Goal: Check status: Check status

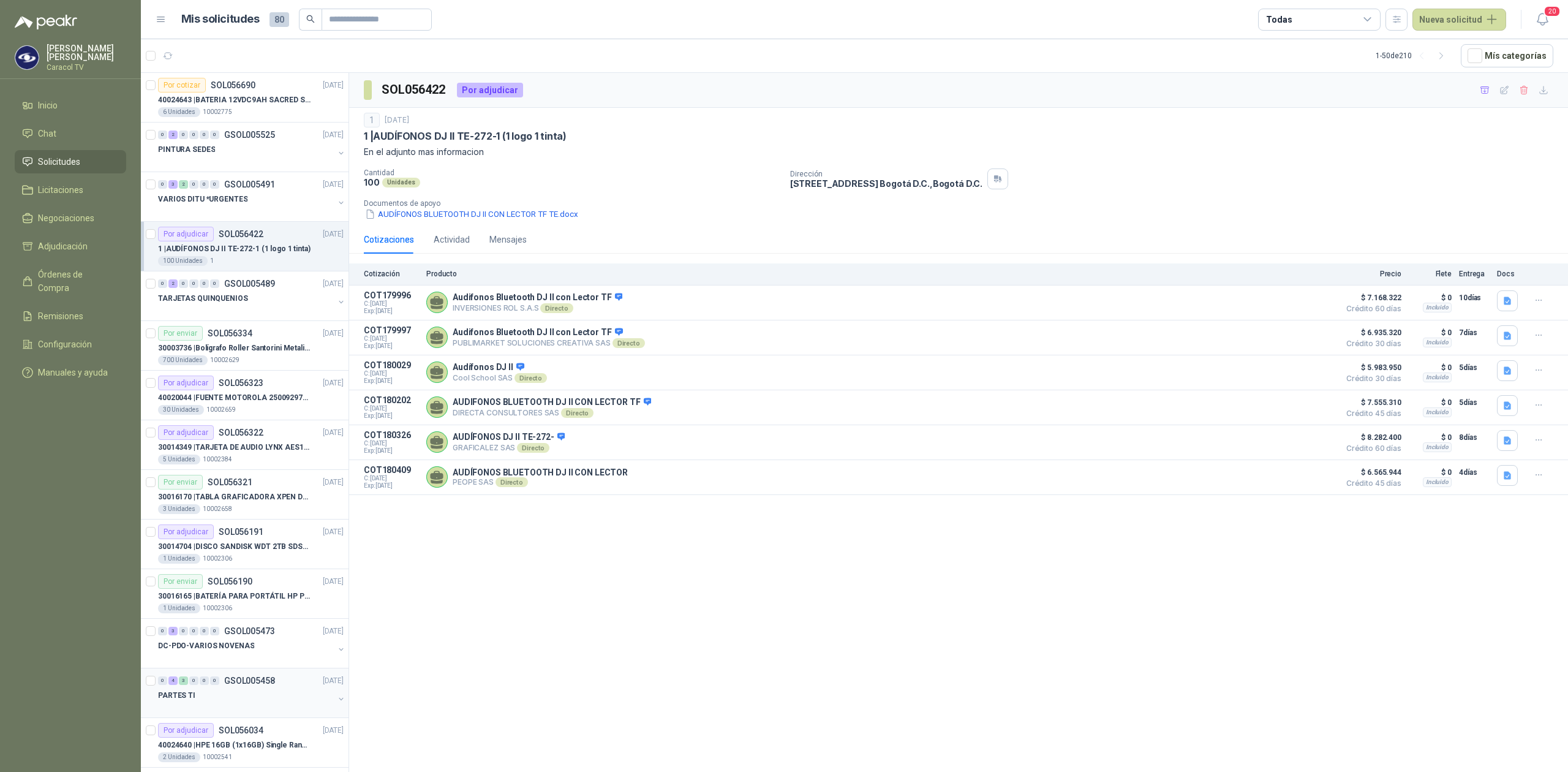
click at [248, 709] on div at bounding box center [246, 708] width 176 height 10
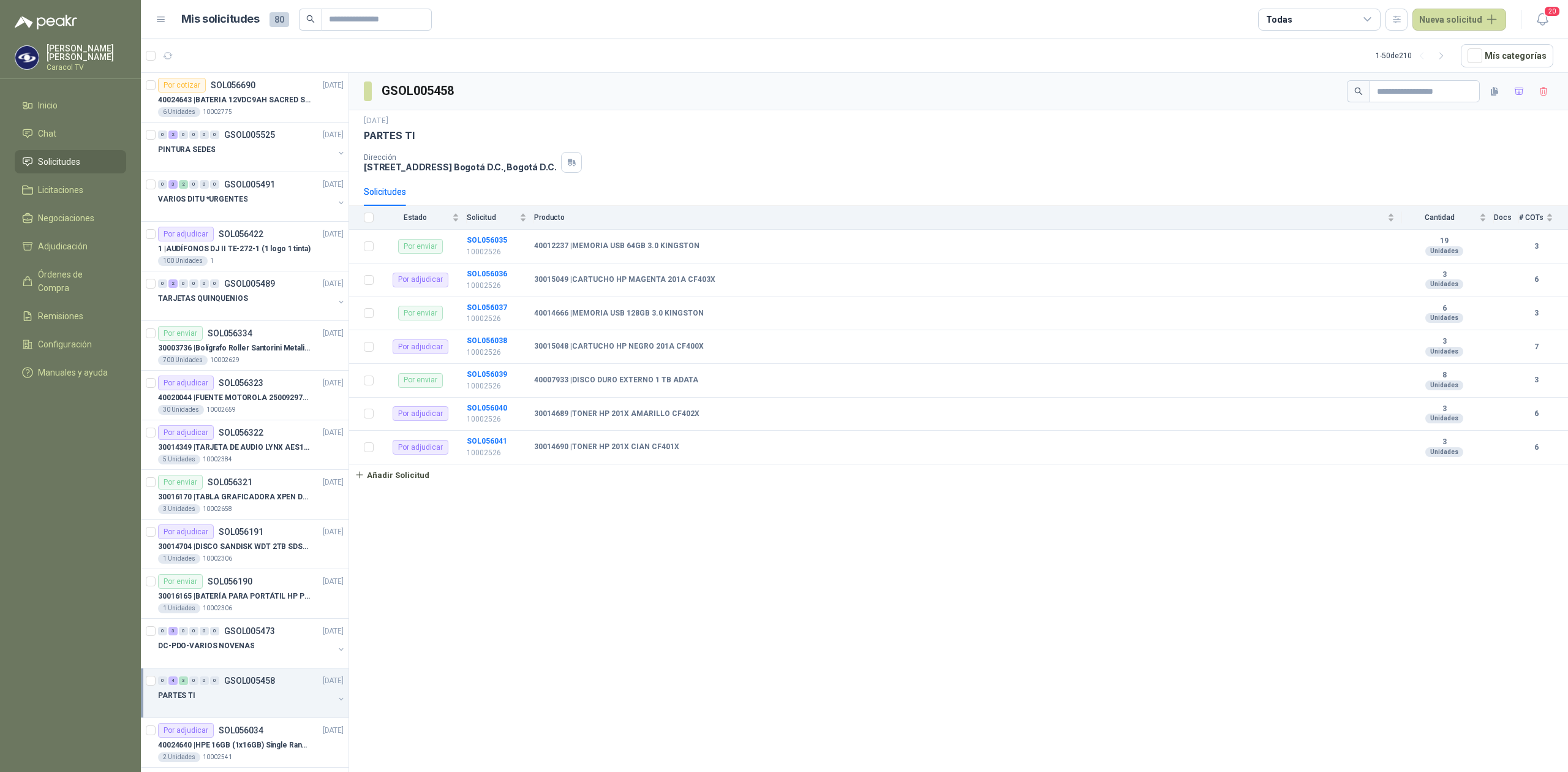
click at [1308, 11] on div "Todas" at bounding box center [1319, 19] width 123 height 22
click at [1306, 96] on div "42 Por adjudicar" at bounding box center [1305, 92] width 67 height 10
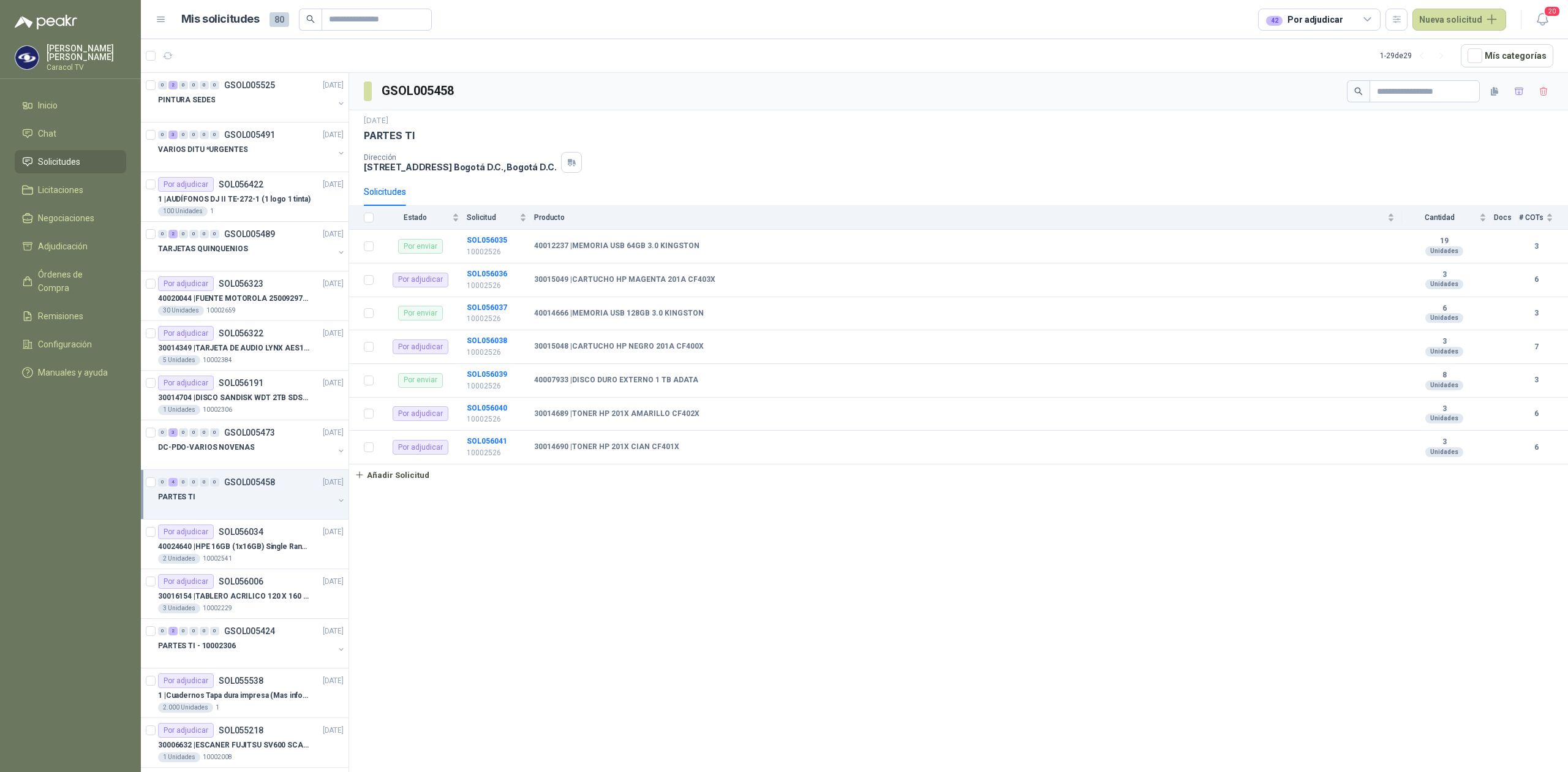
click at [249, 500] on div "PARTES TI" at bounding box center [246, 496] width 176 height 14
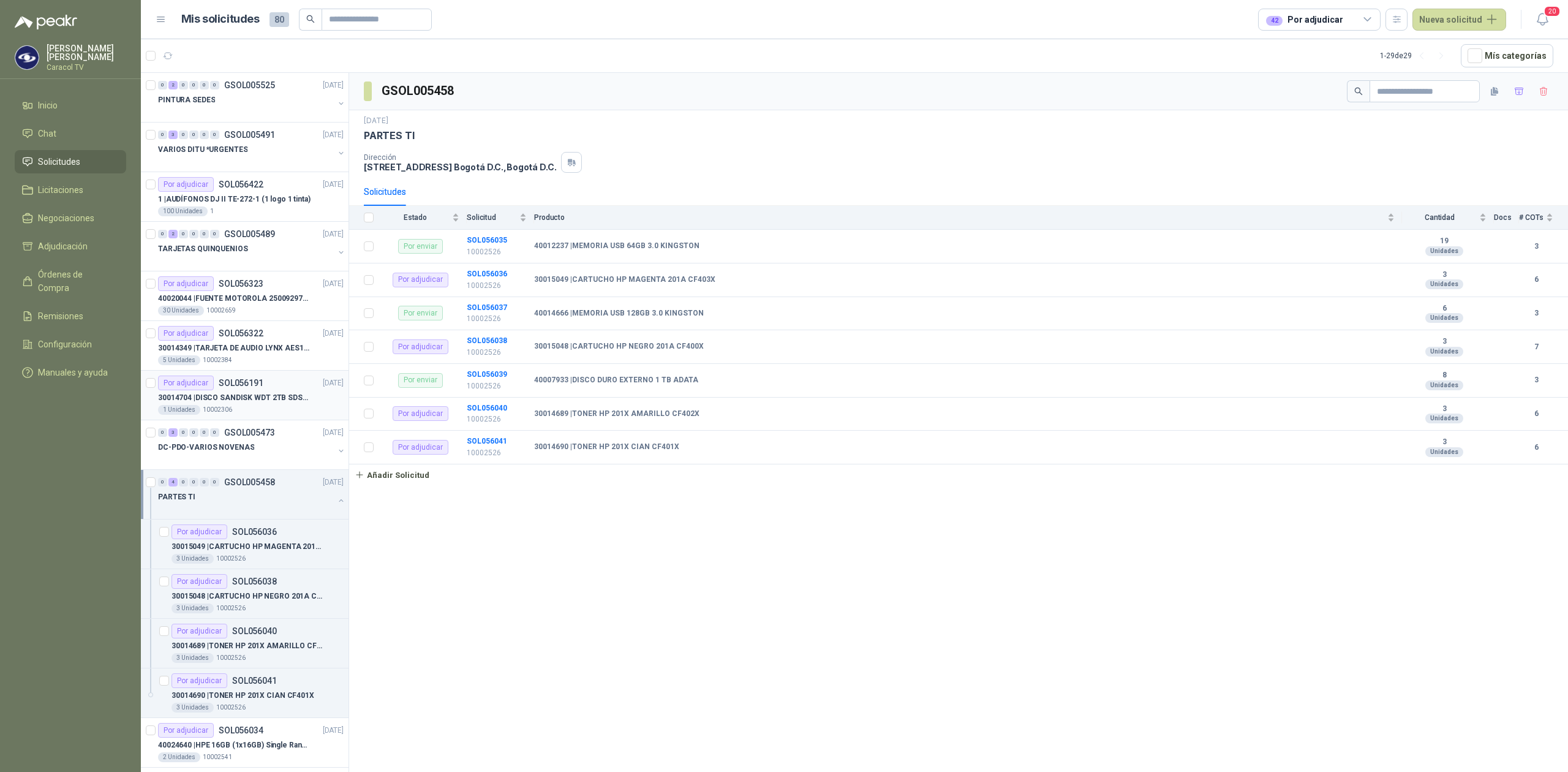
click at [236, 390] on div "Por adjudicar SOL056191" at bounding box center [211, 382] width 106 height 14
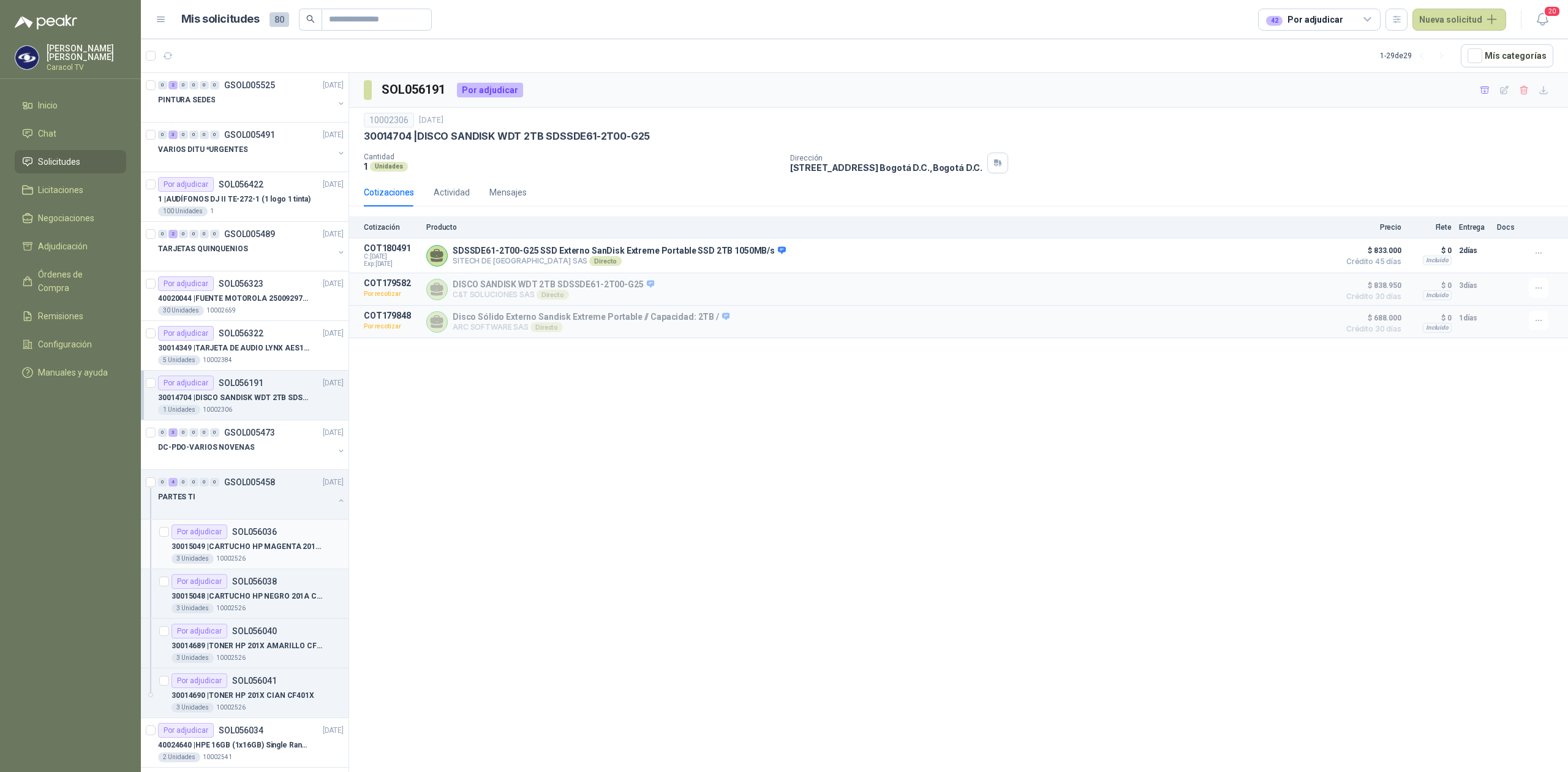
click at [246, 535] on p "SOL056036" at bounding box center [254, 531] width 45 height 9
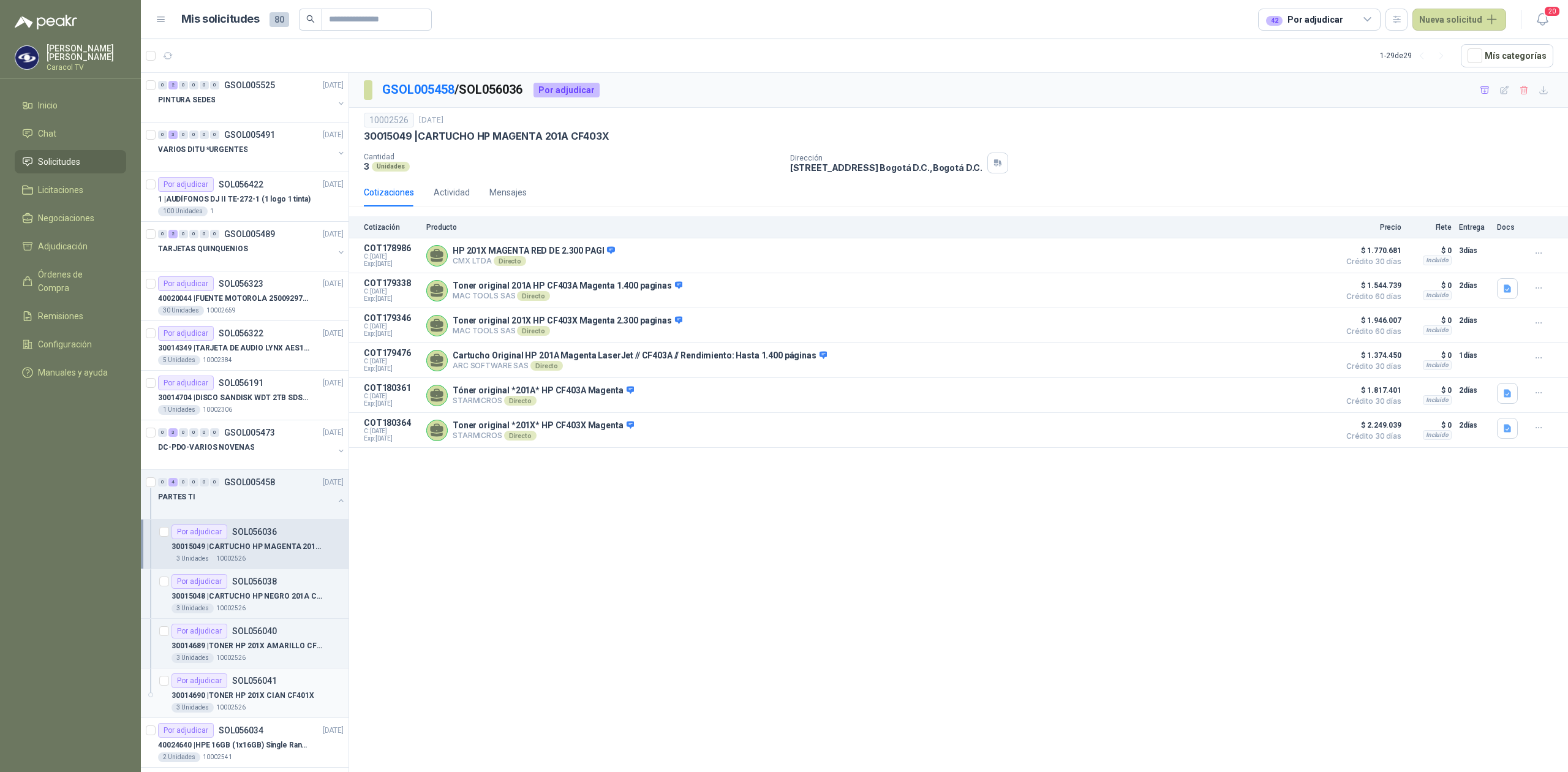
click at [263, 697] on p "30014690 | TONER HP 201X CIAN CF401X" at bounding box center [243, 696] width 143 height 12
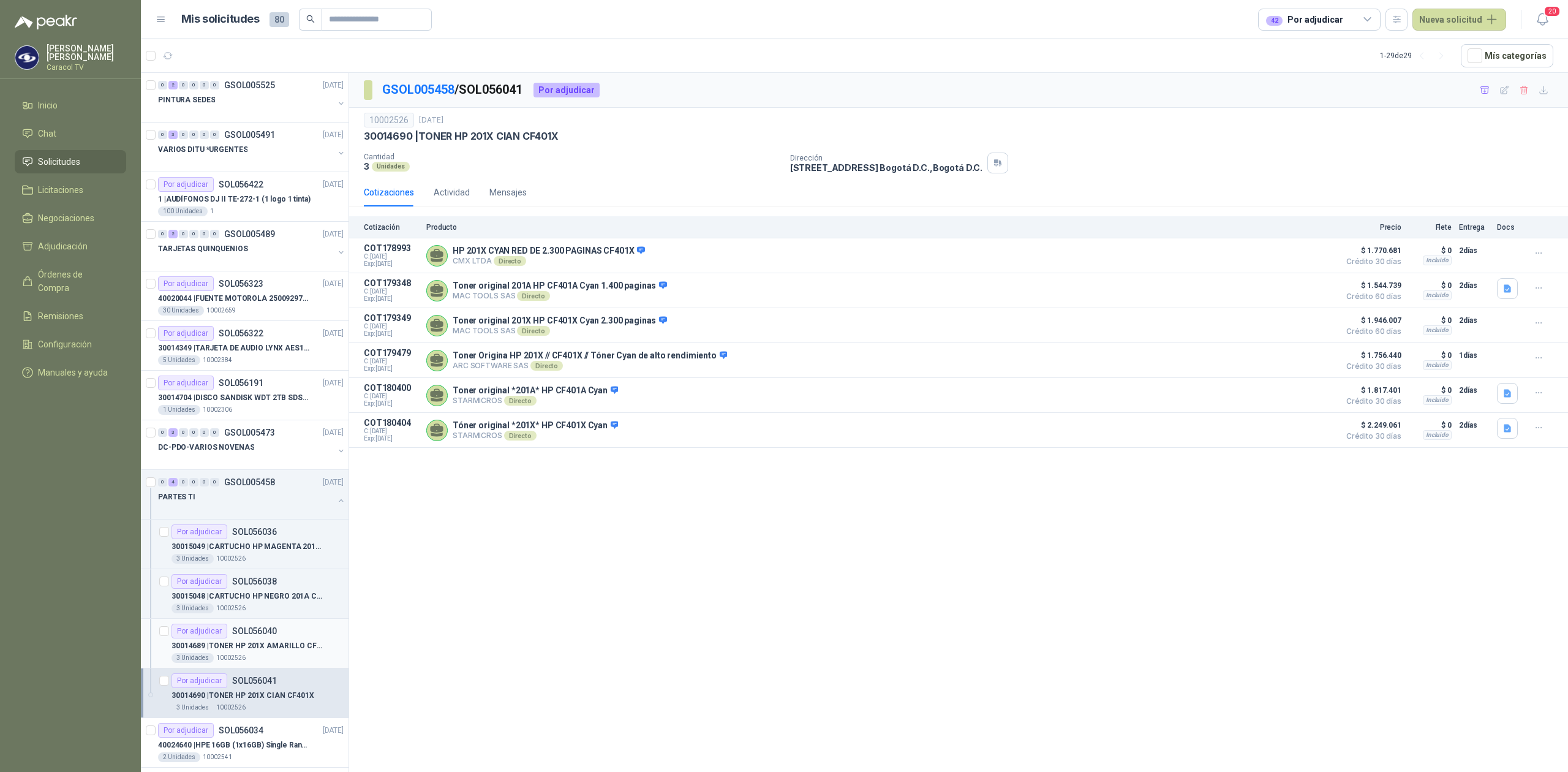
click at [275, 640] on div "30014689 | TONER HP 201X AMARILLO CF402X" at bounding box center [257, 645] width 172 height 14
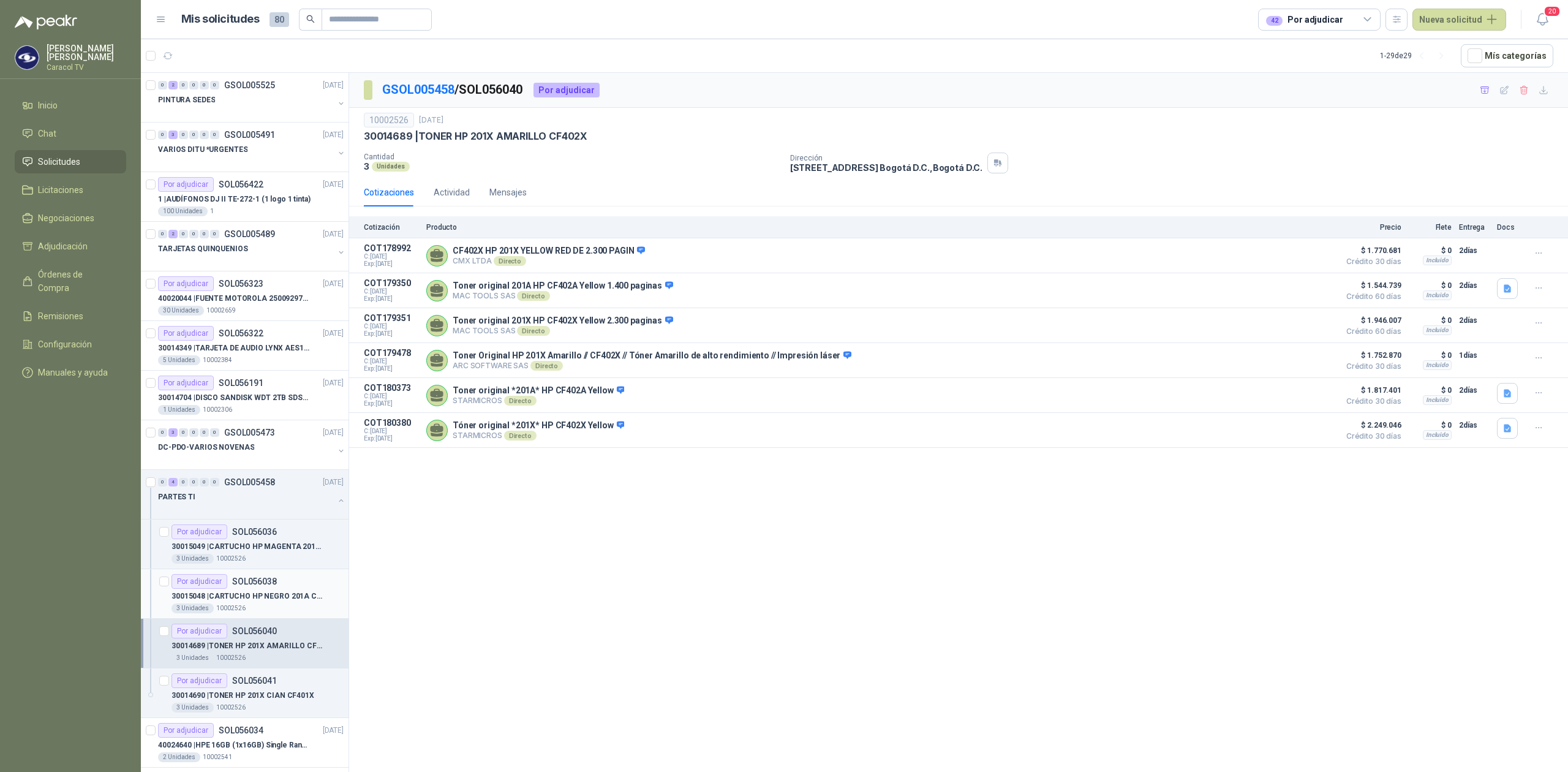
click at [263, 591] on div "30015048 | CARTUCHO HP NEGRO 201A CF400X" at bounding box center [257, 595] width 172 height 14
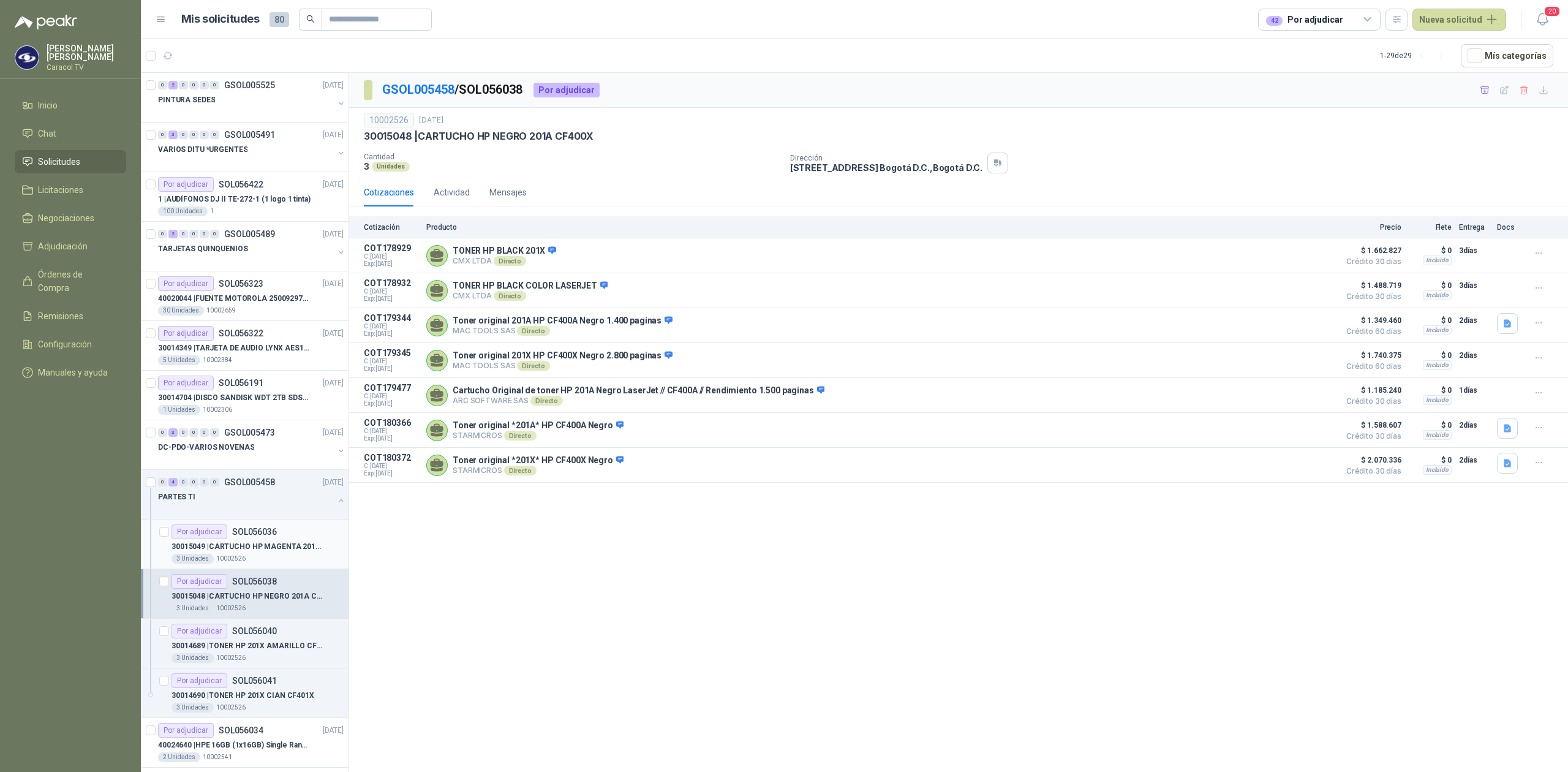
click at [244, 540] on div "Por adjudicar SOL056036" at bounding box center [225, 531] width 106 height 14
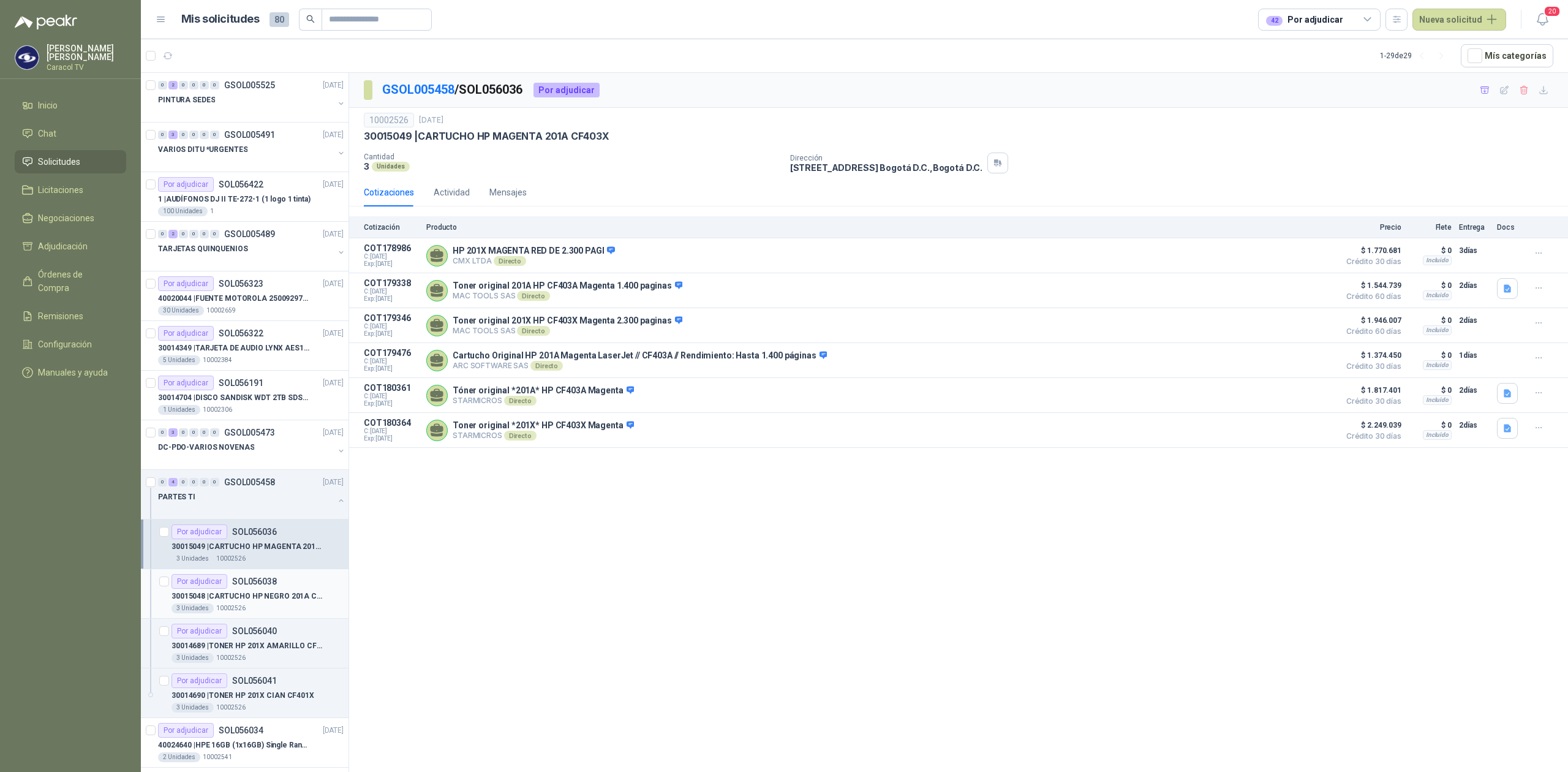
click at [235, 611] on p "10002526" at bounding box center [230, 609] width 30 height 10
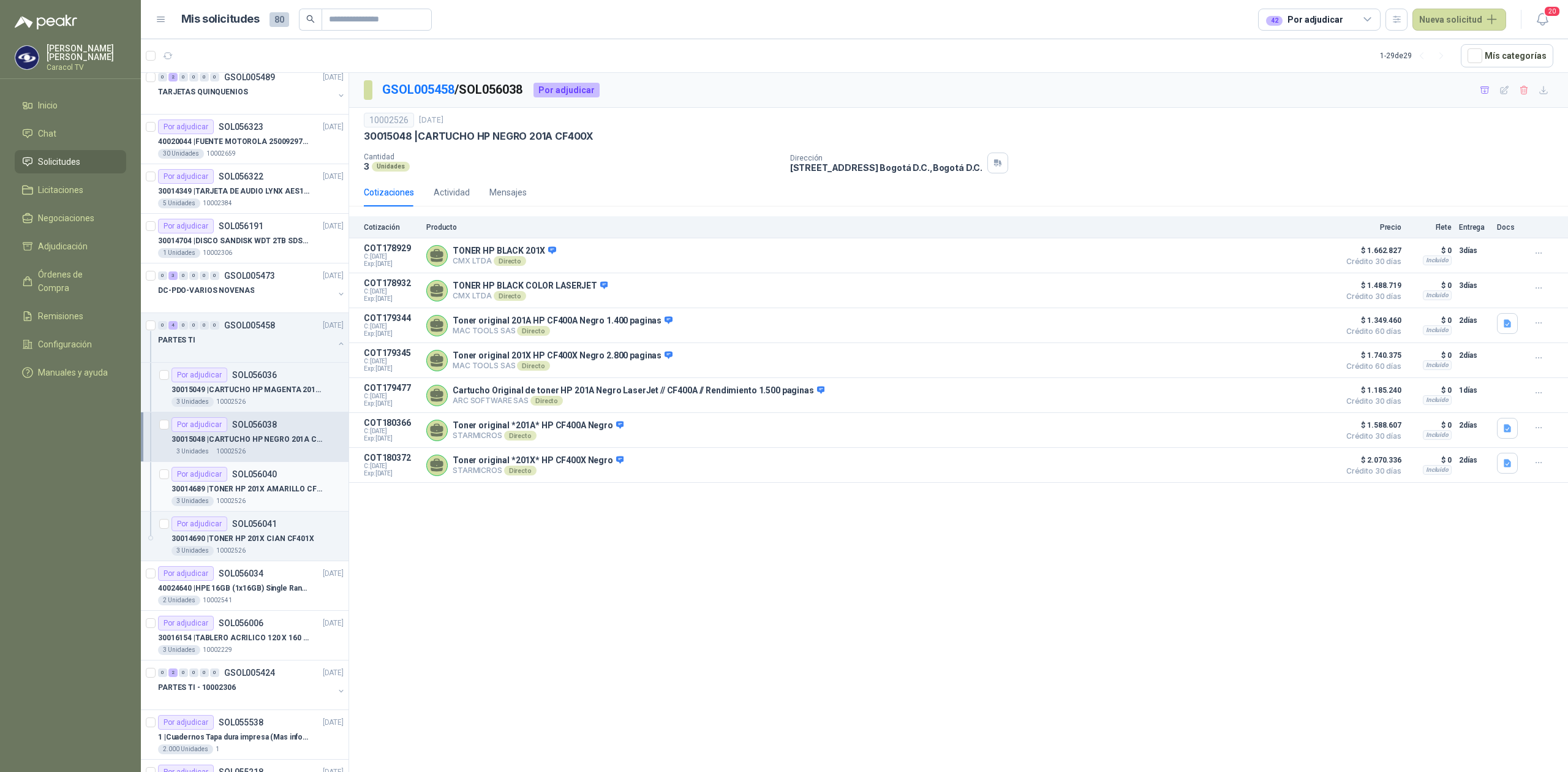
scroll to position [190, 0]
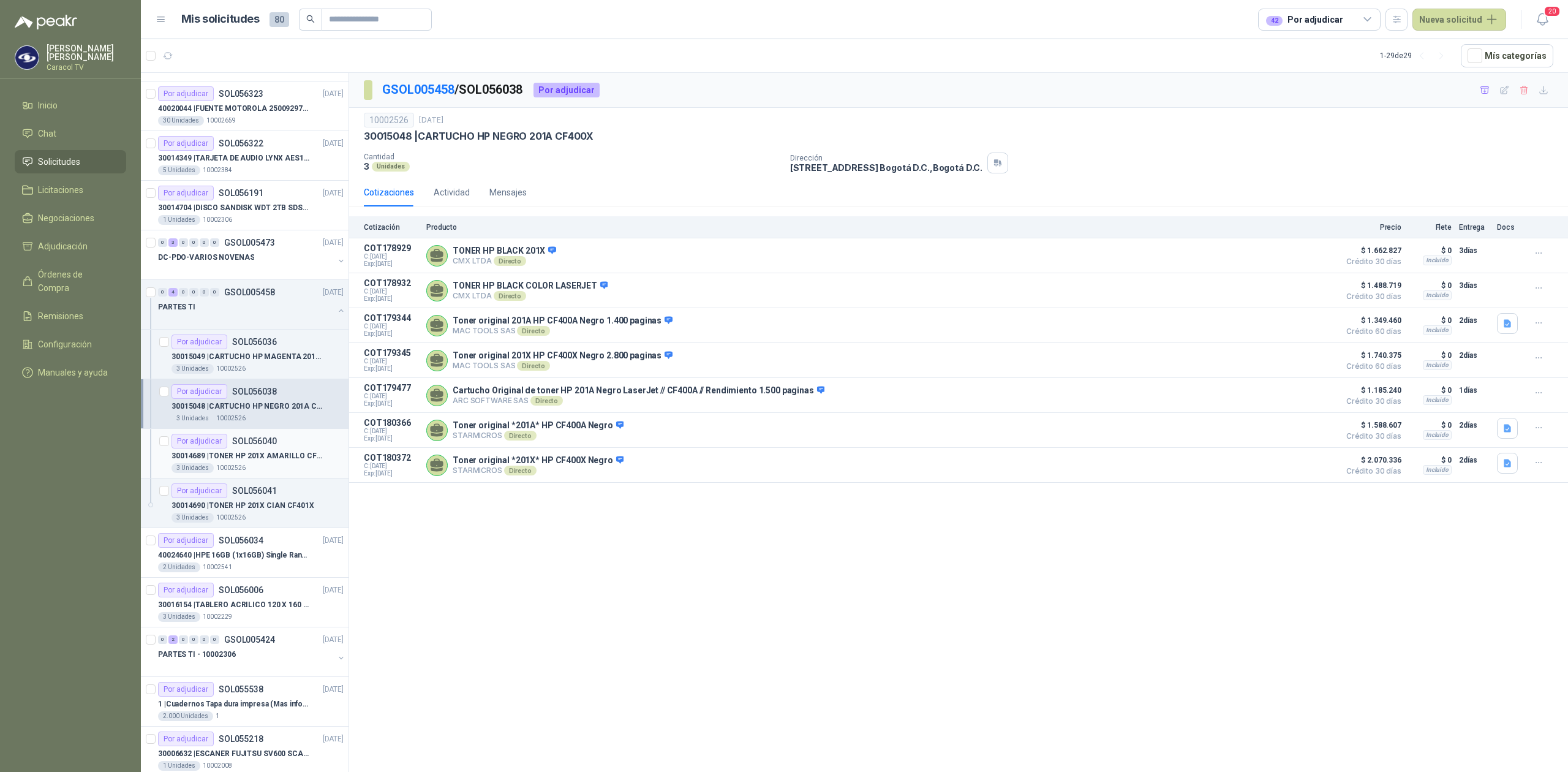
click at [238, 670] on div at bounding box center [246, 666] width 176 height 10
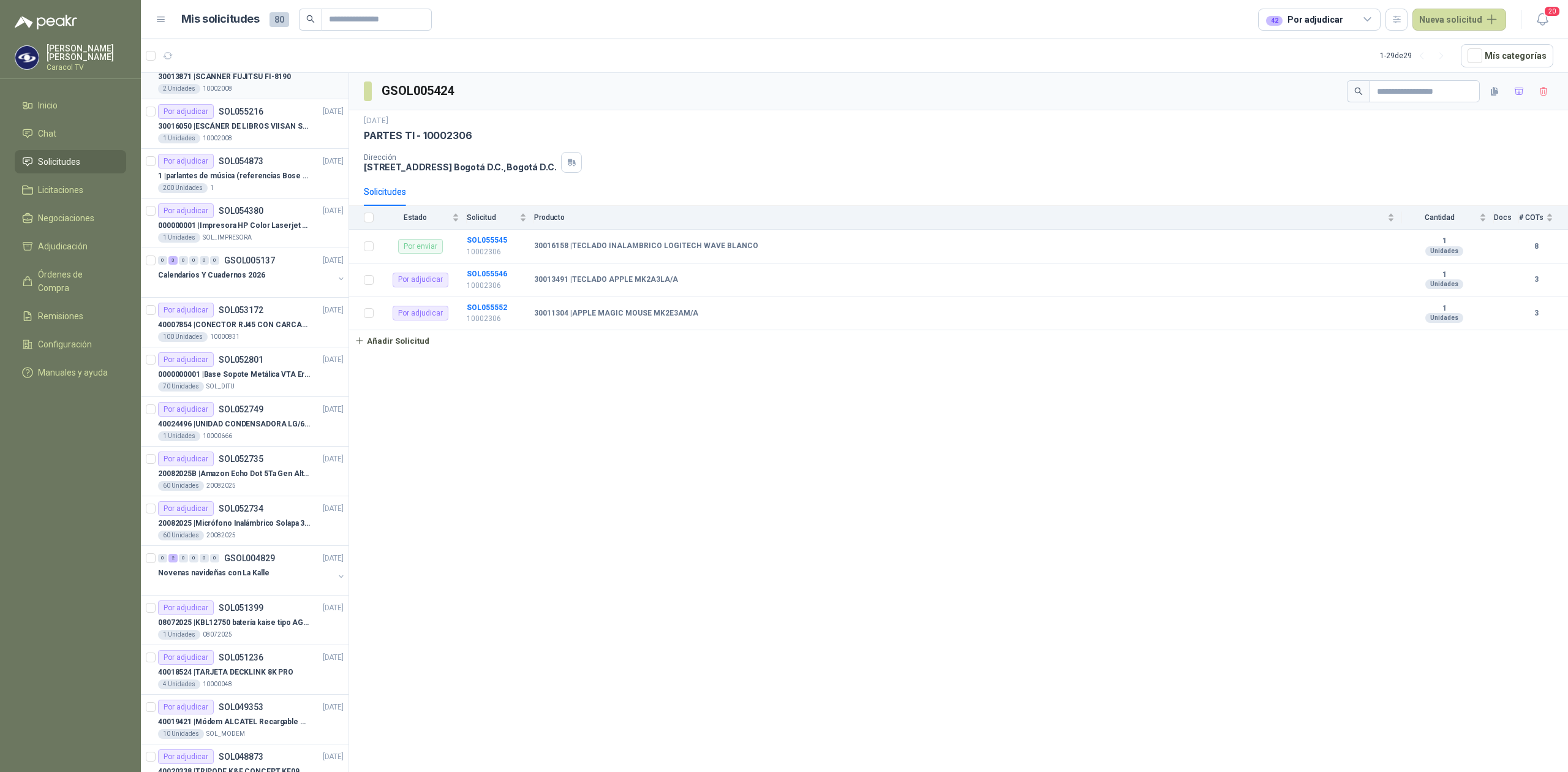
scroll to position [953, 0]
